Goal: Check status: Check status

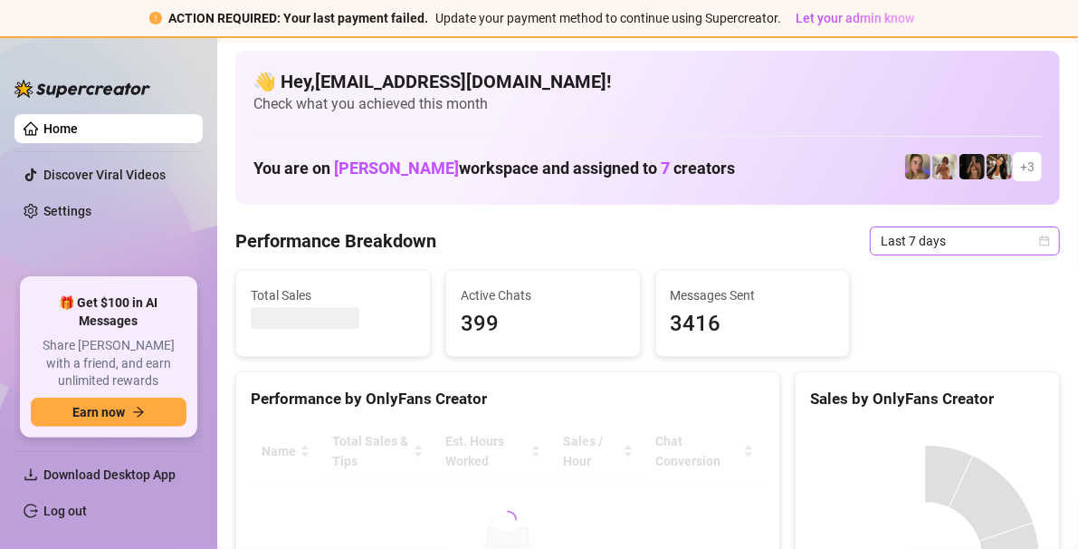
click at [1039, 241] on icon "calendar" at bounding box center [1044, 240] width 11 height 11
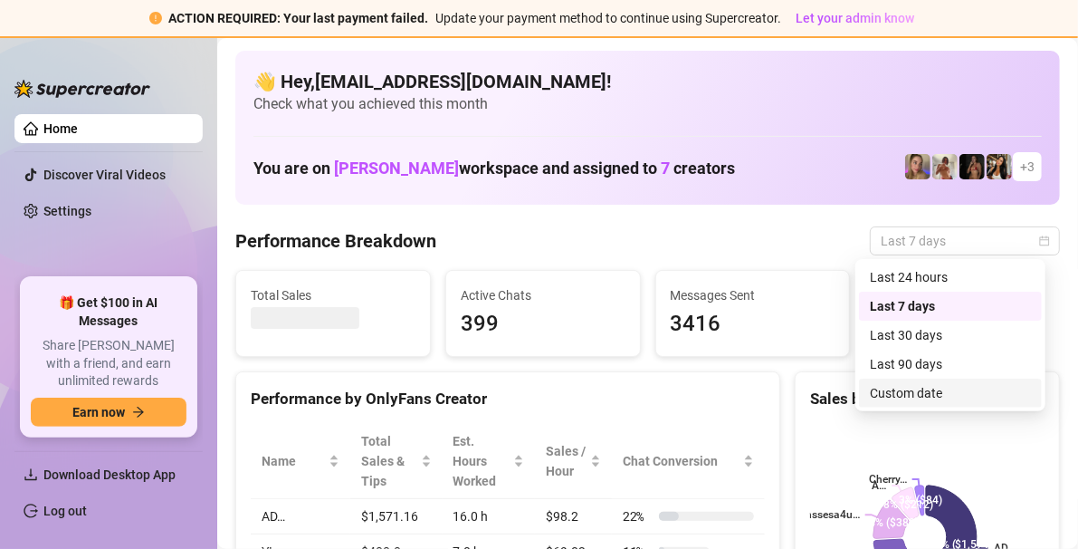
click at [940, 389] on div "Custom date" at bounding box center [950, 393] width 161 height 20
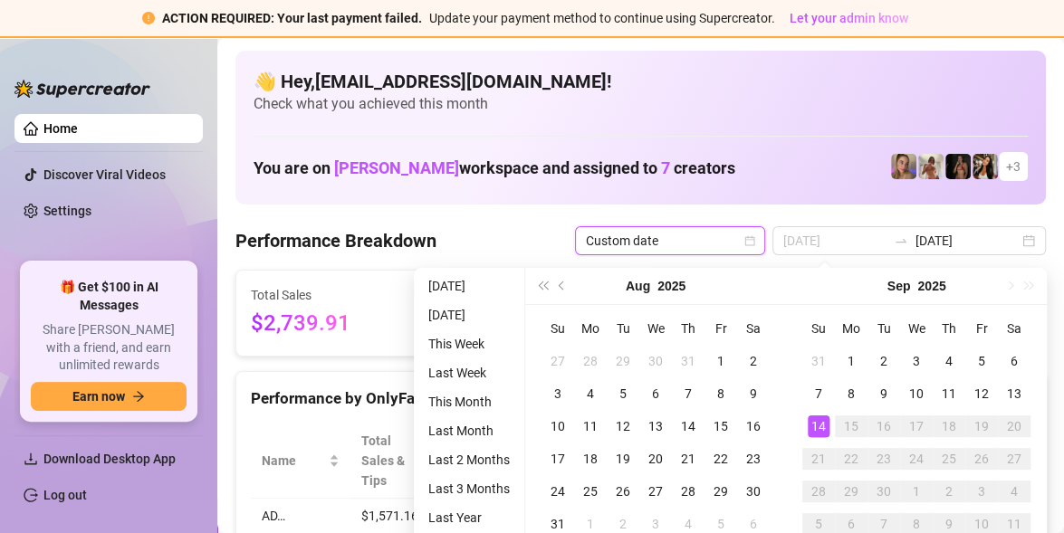
type input "[DATE]"
click at [820, 431] on div "14" at bounding box center [819, 427] width 22 height 22
click at [820, 430] on div "14" at bounding box center [819, 427] width 22 height 22
type input "[DATE]"
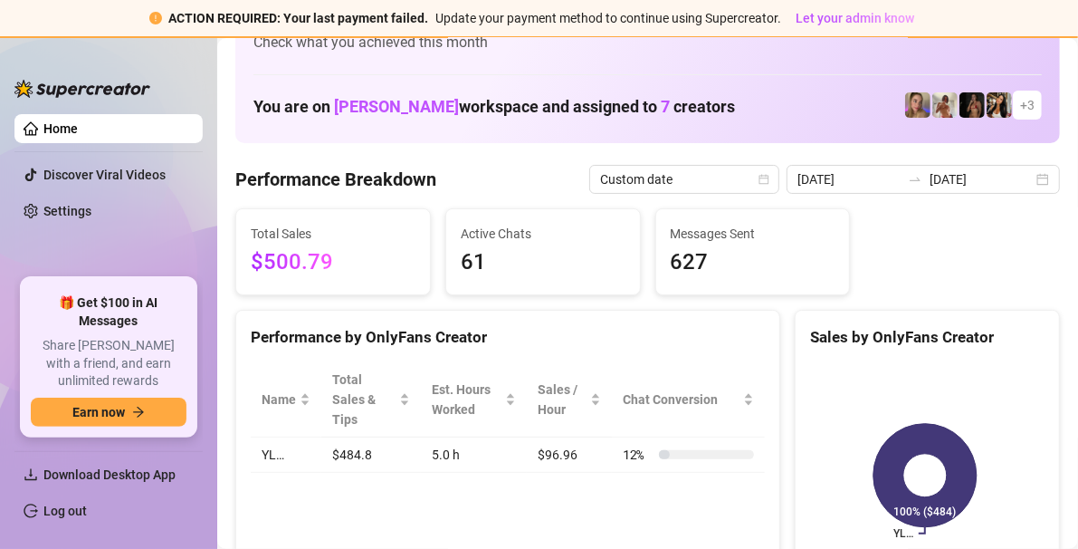
scroll to position [91, 0]
